Goal: Task Accomplishment & Management: Complete application form

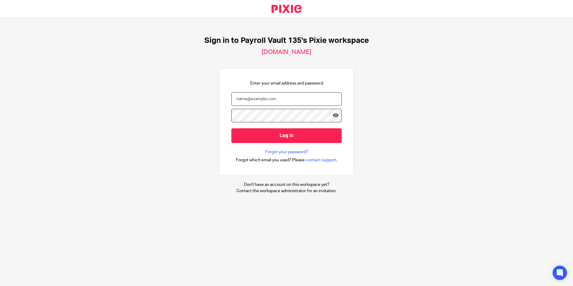
click at [302, 99] on input "email" at bounding box center [286, 98] width 110 height 13
type input "ashley.rafiti@payrollvault.com"
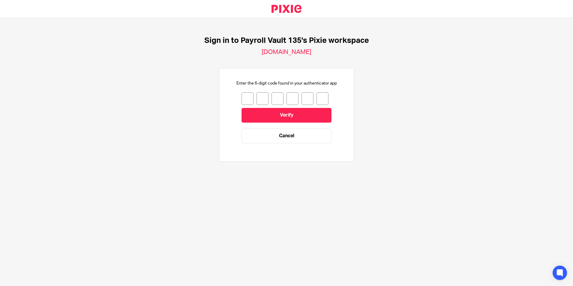
click at [244, 94] on input "number" at bounding box center [247, 98] width 12 height 13
type input "0"
type input "4"
type input "0"
type input "2"
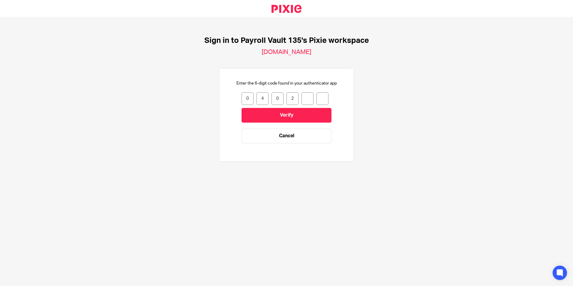
type input "3"
type input "7"
click at [303, 112] on input "Verify" at bounding box center [286, 115] width 90 height 15
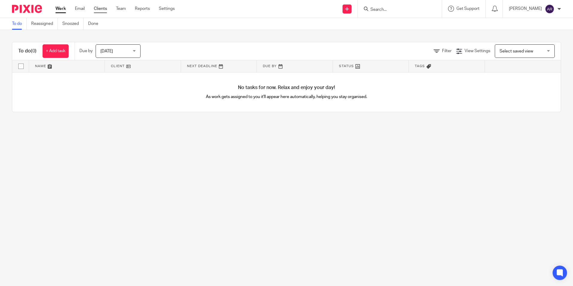
click at [101, 10] on link "Clients" at bounding box center [100, 9] width 13 height 6
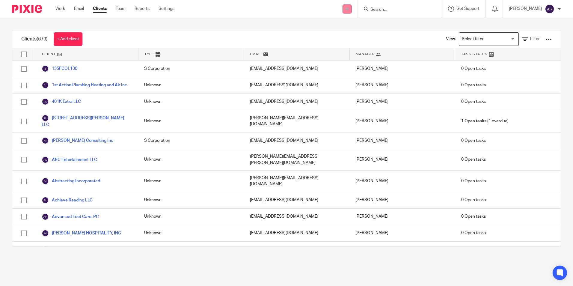
click at [351, 12] on link at bounding box center [346, 8] width 9 height 9
click at [365, 46] on link "Add client" at bounding box center [356, 45] width 42 height 9
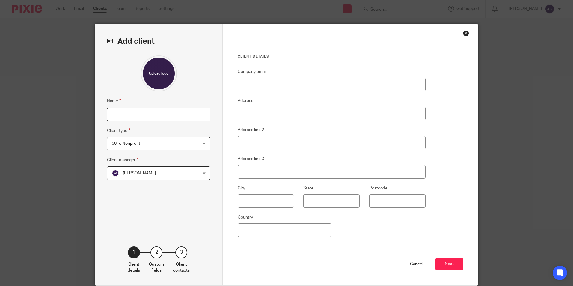
click at [179, 116] on input "Name" at bounding box center [158, 114] width 103 height 13
type input "Family Psychological Services, P.C."
click at [179, 142] on span "501c Nonprofit" at bounding box center [151, 143] width 78 height 13
click at [396, 46] on div "Client details Company email Address Address line 2 Address line 3 City State P…" at bounding box center [350, 154] width 255 height 261
click at [172, 140] on span "501c Nonprofit" at bounding box center [151, 143] width 78 height 13
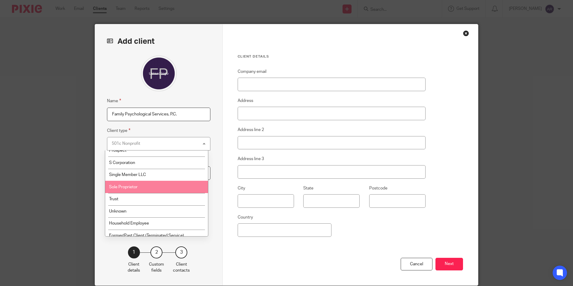
scroll to position [72, 0]
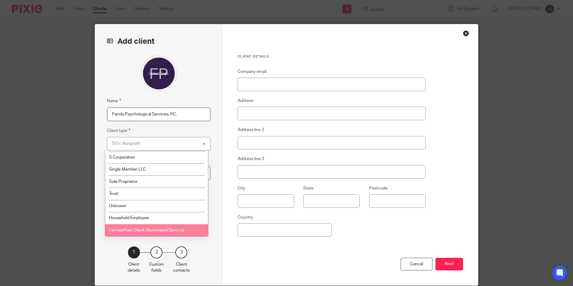
click at [102, 63] on div "Add client Name Family Psychological Services, P.C. Client type 501c Nonprofit …" at bounding box center [159, 154] width 128 height 261
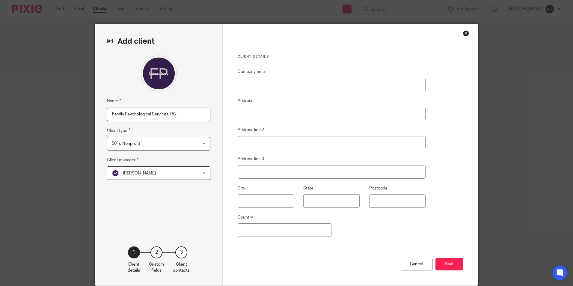
click at [112, 146] on span "501c Nonprofit" at bounding box center [151, 143] width 78 height 13
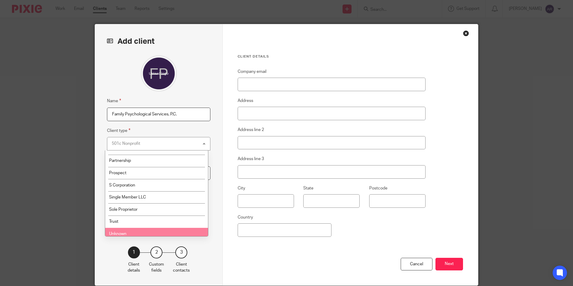
scroll to position [37, 0]
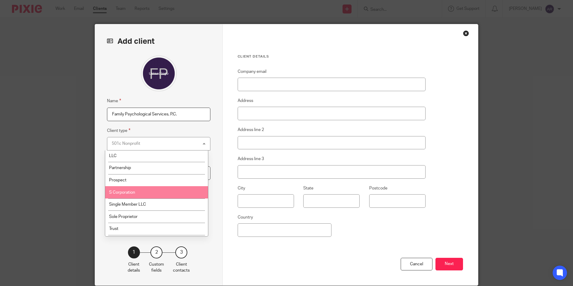
click at [164, 194] on li "S Corporation" at bounding box center [156, 192] width 103 height 12
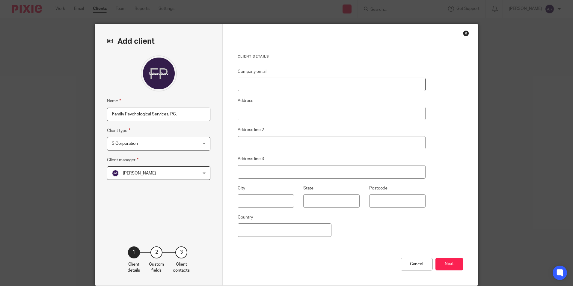
click at [254, 84] on input "Company email" at bounding box center [331, 84] width 188 height 13
paste input "fpspc@aol.com"
type input "fpspc@aol.com"
click at [243, 116] on input "Address" at bounding box center [331, 113] width 188 height 13
type input "2160 45th Avenue"
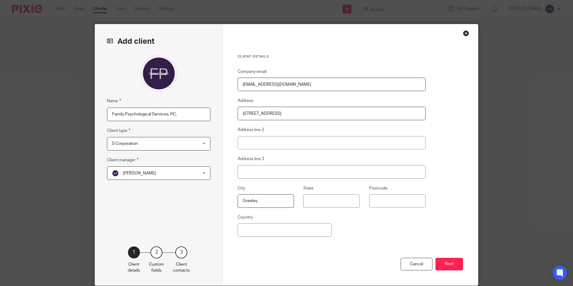
type input "Greeley"
type input "CO"
click at [199, 222] on div "Name Family Psychological Services, P.C. Client type S Corporation S Corporatio…" at bounding box center [158, 141] width 103 height 172
click at [384, 201] on input "Postcode" at bounding box center [397, 200] width 56 height 13
type input "80634"
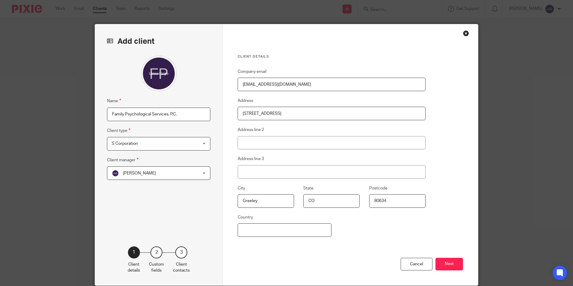
click at [306, 226] on input "Country" at bounding box center [284, 229] width 94 height 13
type input "USA"
click at [452, 264] on button "Next" at bounding box center [449, 264] width 28 height 13
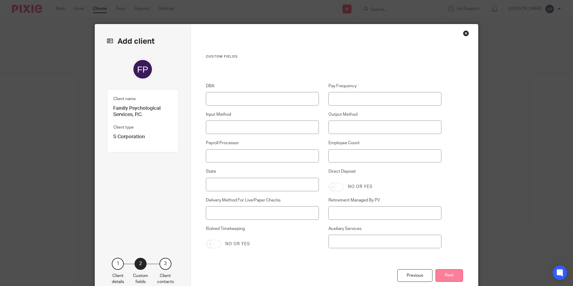
click at [449, 272] on button "Next" at bounding box center [449, 275] width 28 height 13
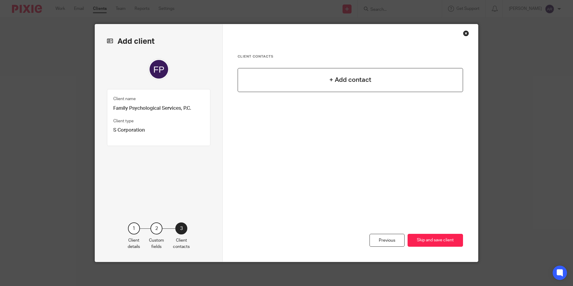
click at [352, 76] on h4 "+ Add contact" at bounding box center [350, 79] width 42 height 9
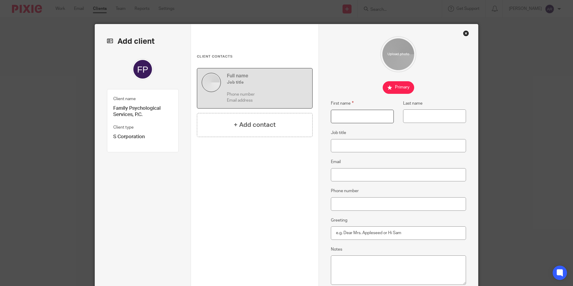
click at [348, 116] on input "First name" at bounding box center [362, 116] width 63 height 13
type input "Byron"
type input "Norton"
type input "Owner"
paste input "fpspc@aol.com"
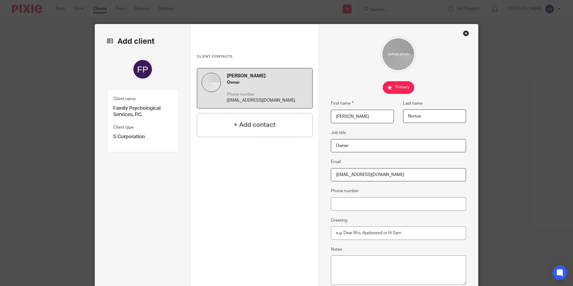
type input "fpspc@aol.com"
click at [129, 202] on div "Client name Family Psychological Services, P.C. Client type S Corporation" at bounding box center [143, 165] width 72 height 214
click at [344, 207] on input "Phone number" at bounding box center [398, 203] width 135 height 13
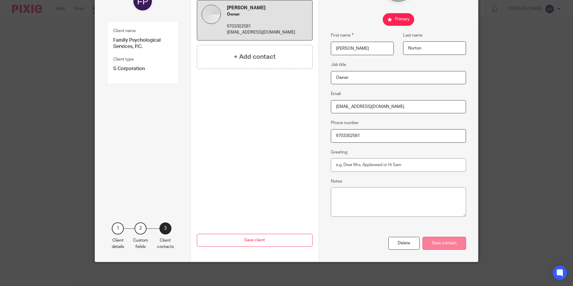
type input "9703302581"
click at [435, 244] on div "Save contact" at bounding box center [443, 243] width 43 height 13
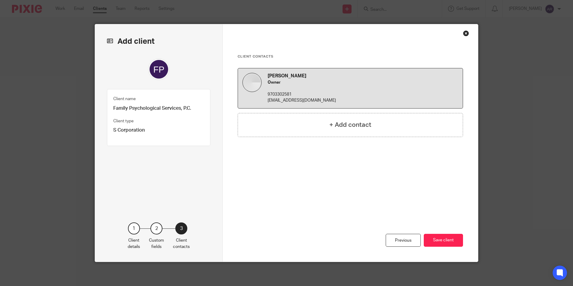
scroll to position [0, 0]
click at [379, 119] on div "+ Add contact" at bounding box center [349, 125] width 225 height 24
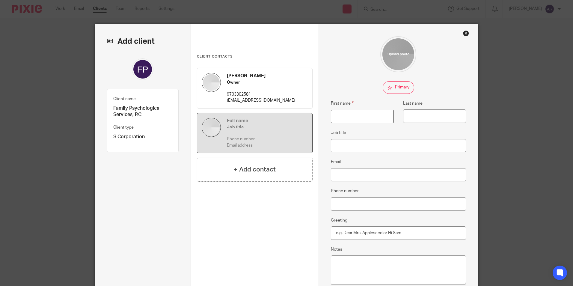
click at [376, 119] on input "First name" at bounding box center [362, 116] width 63 height 13
type input "Drew"
type input "Norton"
click at [342, 171] on input "Email" at bounding box center [398, 174] width 135 height 13
paste input "dmb_gd@yahoo.com"
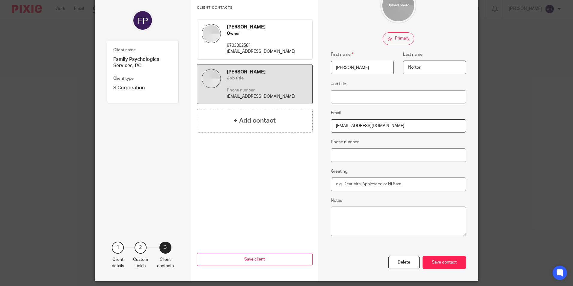
scroll to position [68, 0]
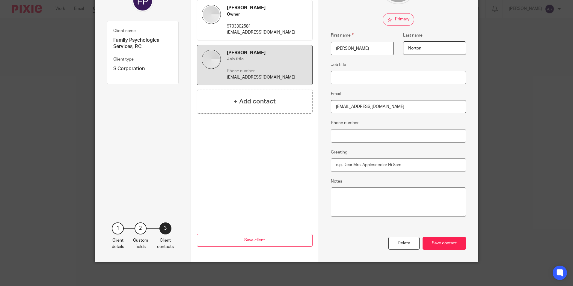
type input "dmb_gd@yahoo.com"
click at [357, 201] on textarea "Notes" at bounding box center [398, 201] width 135 height 29
click at [357, 201] on textarea "B" at bounding box center [398, 201] width 135 height 29
type textarea "Byron's son"
click at [444, 246] on div "Save contact" at bounding box center [443, 243] width 43 height 13
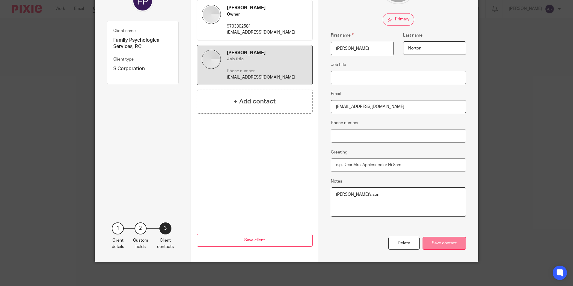
scroll to position [0, 0]
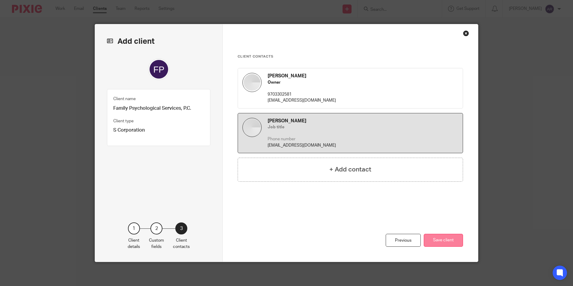
click at [431, 235] on button "Save client" at bounding box center [442, 240] width 39 height 13
